Goal: Transaction & Acquisition: Purchase product/service

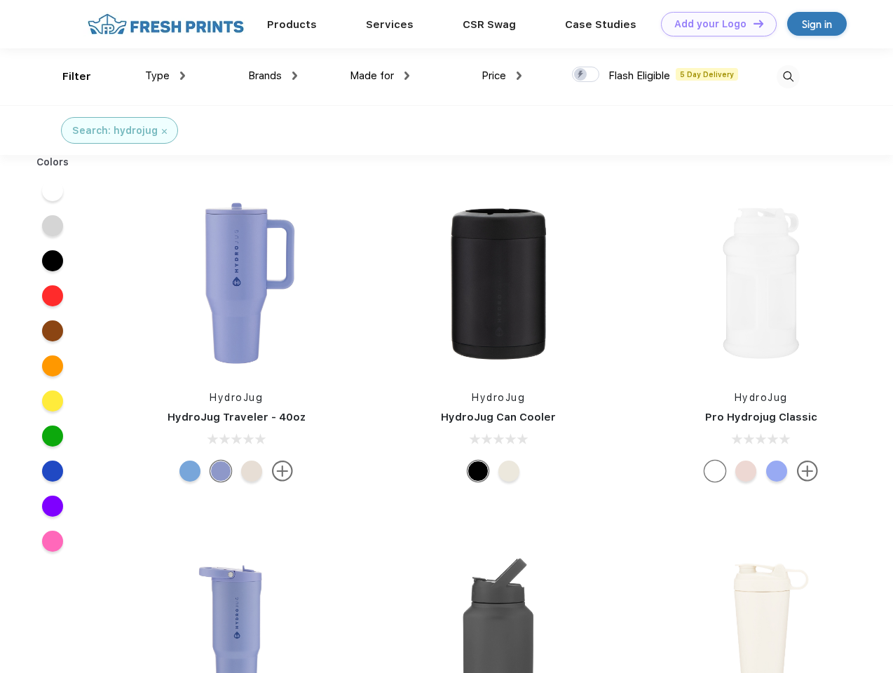
scroll to position [1, 0]
click at [713, 24] on link "Add your Logo Design Tool" at bounding box center [719, 24] width 116 height 25
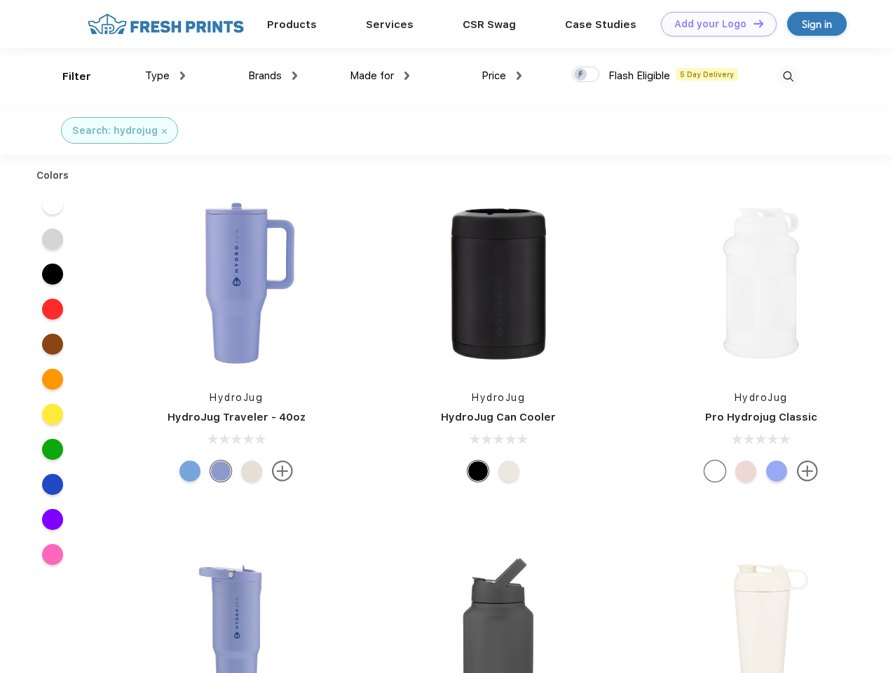
click at [0, 0] on div "Design Tool" at bounding box center [0, 0] width 0 height 0
click at [752, 23] on link "Add your Logo Design Tool" at bounding box center [719, 24] width 116 height 25
click at [67, 76] on div "Filter" at bounding box center [76, 77] width 29 height 16
click at [165, 76] on span "Type" at bounding box center [157, 75] width 25 height 13
click at [273, 76] on span "Brands" at bounding box center [265, 75] width 34 height 13
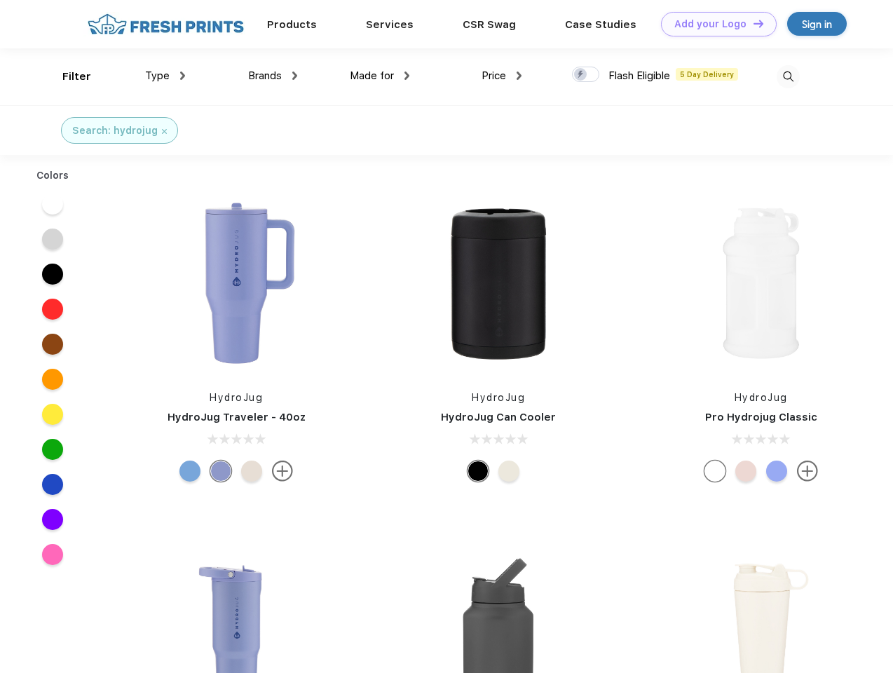
click at [380, 76] on span "Made for" at bounding box center [372, 75] width 44 height 13
click at [502, 76] on span "Price" at bounding box center [493, 75] width 25 height 13
click at [586, 75] on div at bounding box center [585, 74] width 27 height 15
click at [581, 75] on input "checkbox" at bounding box center [576, 70] width 9 height 9
click at [788, 76] on img at bounding box center [787, 76] width 23 height 23
